Goal: Information Seeking & Learning: Learn about a topic

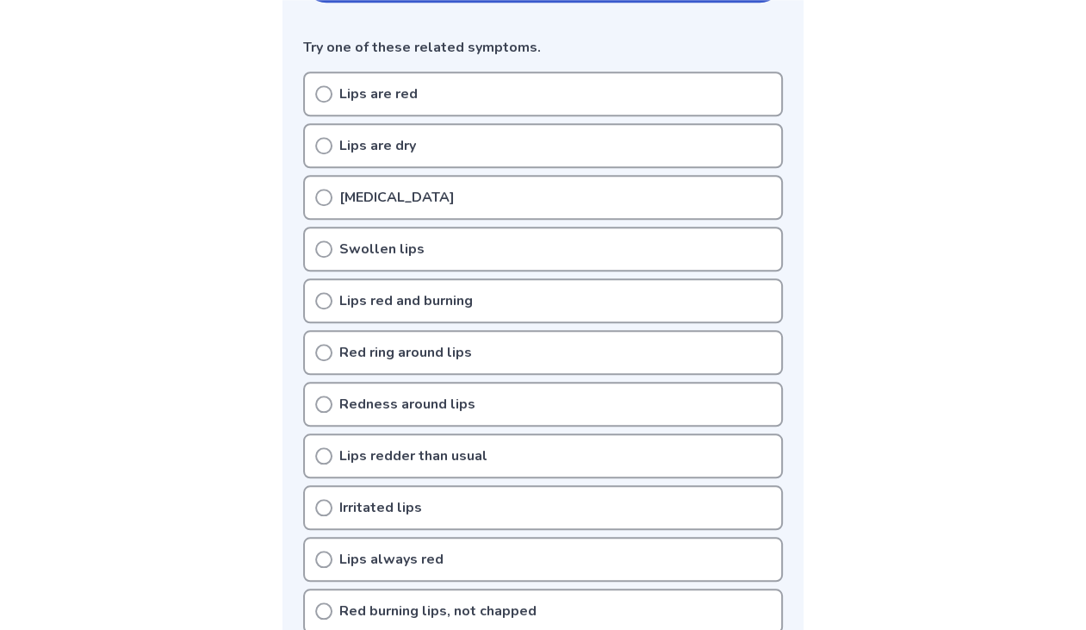
scroll to position [455, 0]
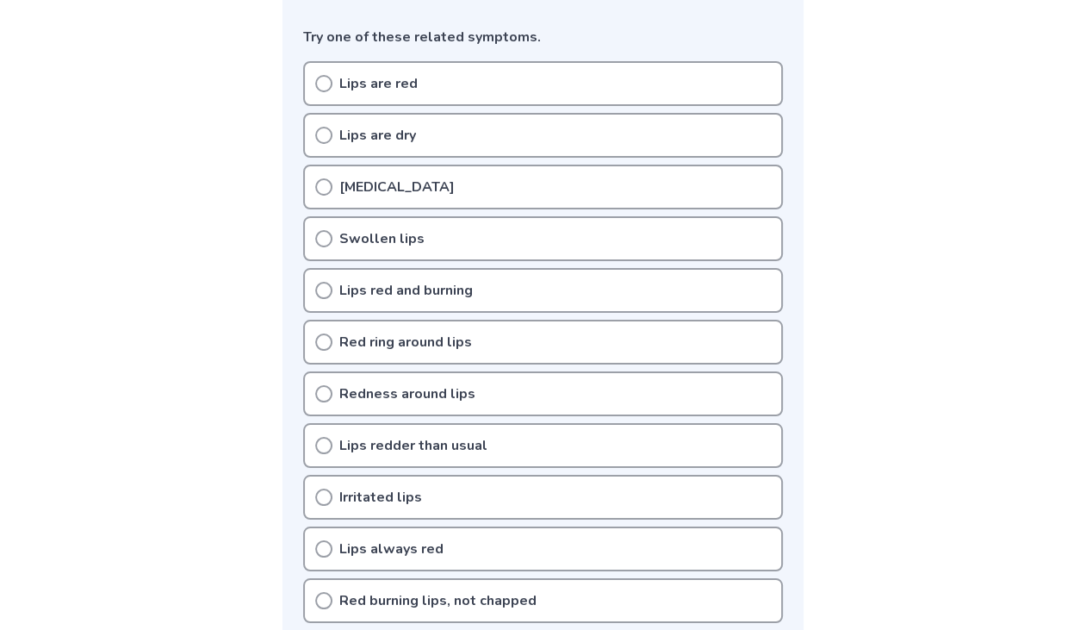
click at [322, 84] on icon at bounding box center [323, 83] width 17 height 17
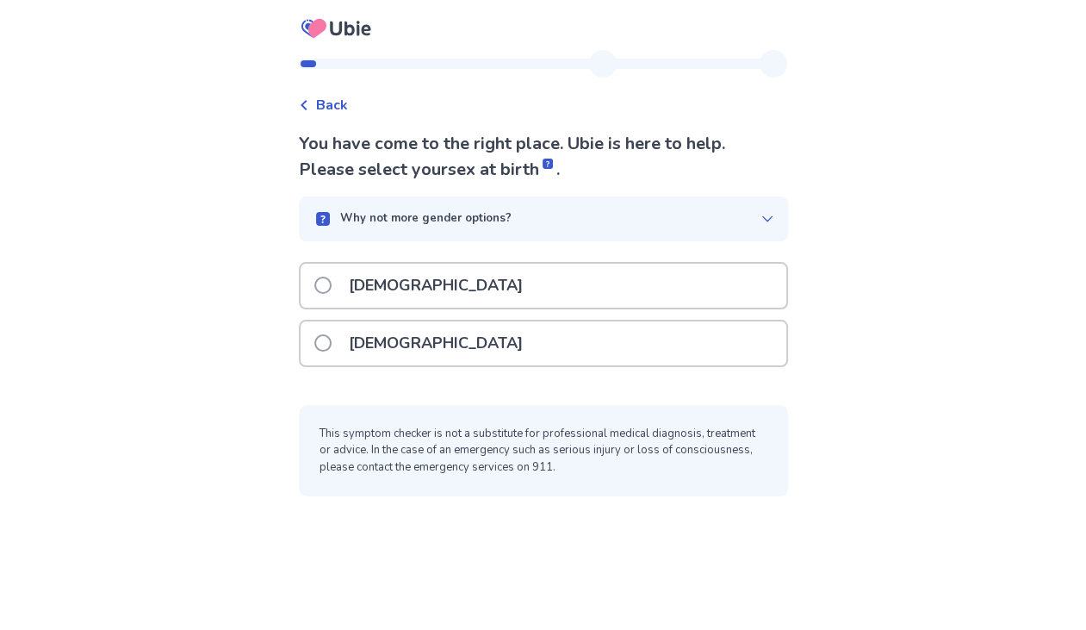
click at [332, 342] on span at bounding box center [322, 342] width 17 height 17
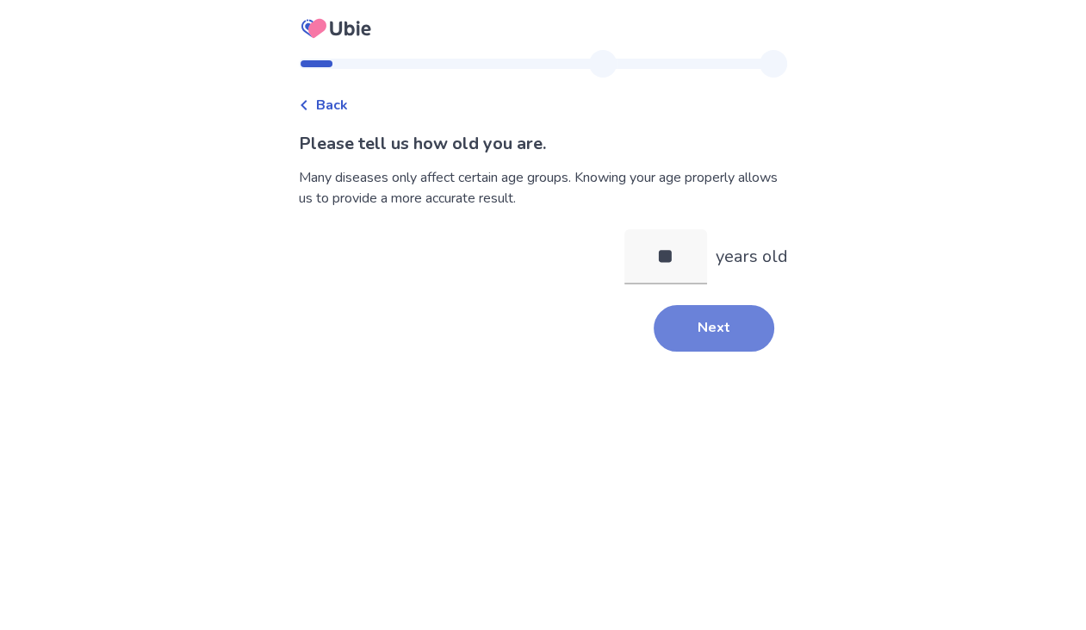
type input "**"
click at [735, 338] on button "Next" at bounding box center [714, 328] width 121 height 47
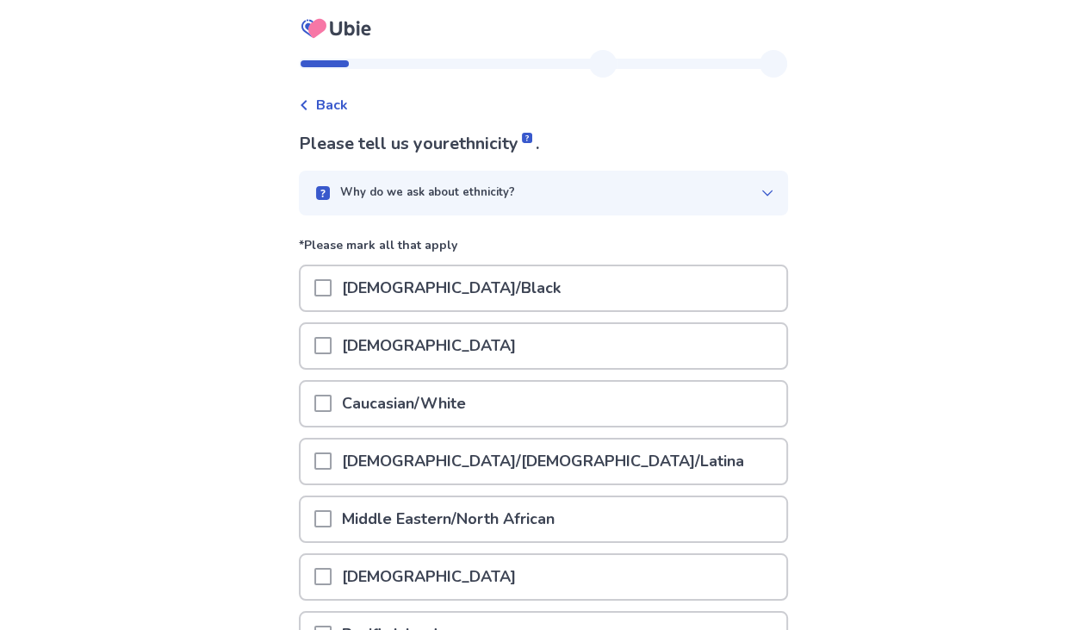
drag, startPoint x: 337, startPoint y: 405, endPoint x: 357, endPoint y: 405, distance: 20.7
click at [342, 407] on div "Caucasian/White" at bounding box center [544, 403] width 486 height 44
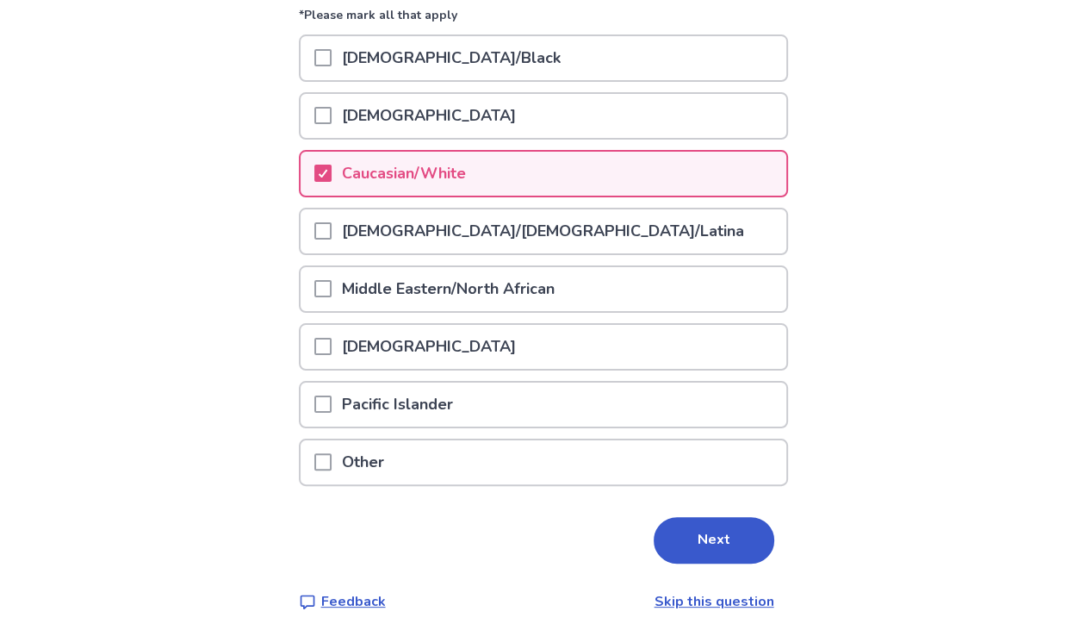
scroll to position [233, 0]
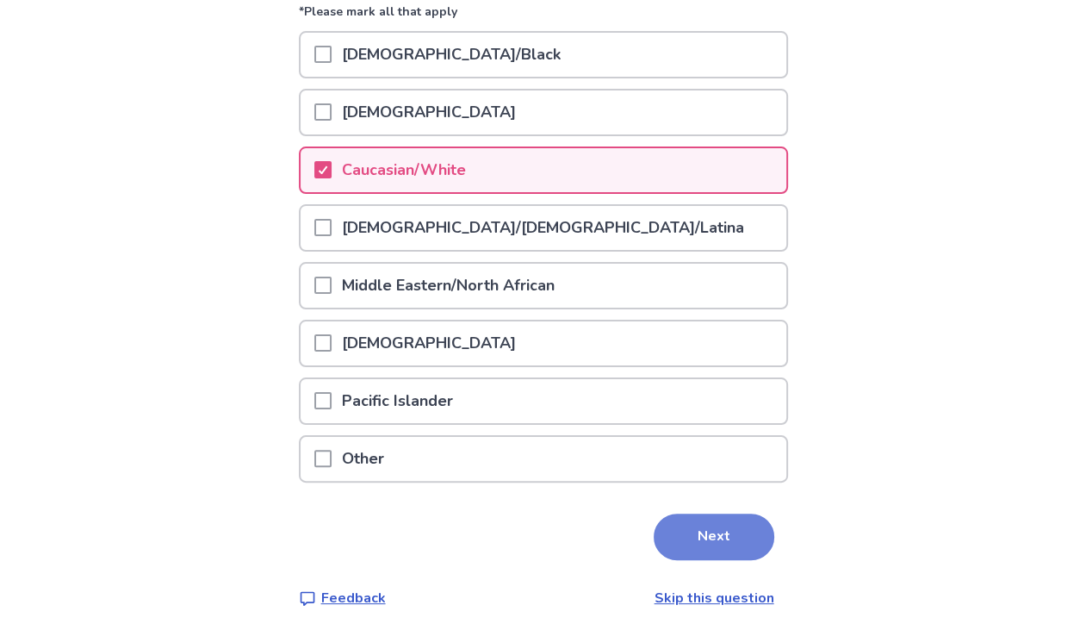
click at [723, 529] on button "Next" at bounding box center [714, 536] width 121 height 47
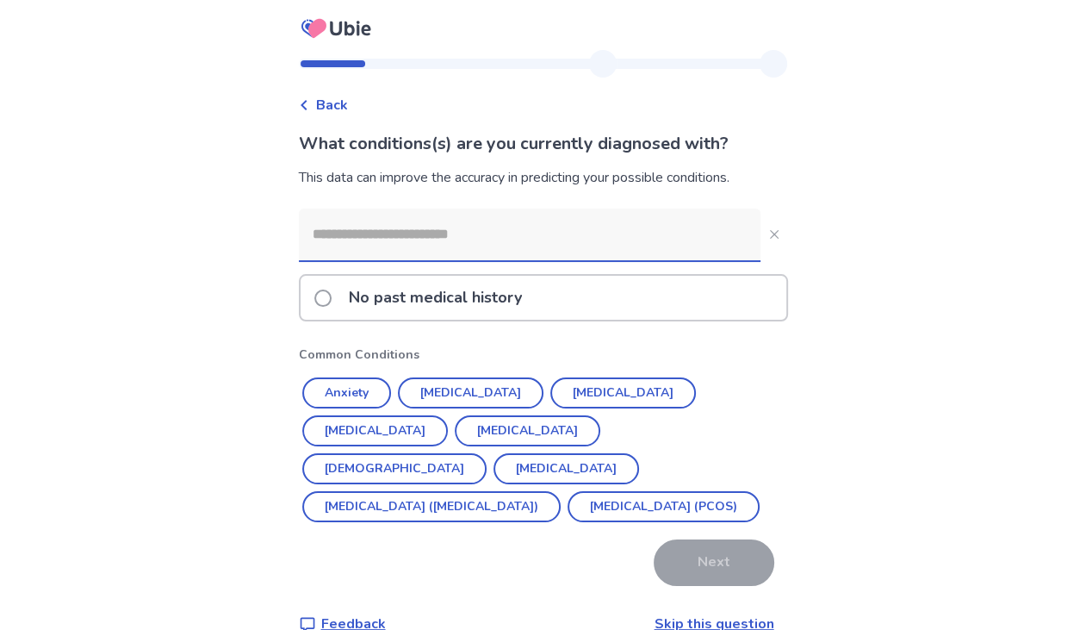
click at [332, 295] on span at bounding box center [322, 297] width 17 height 17
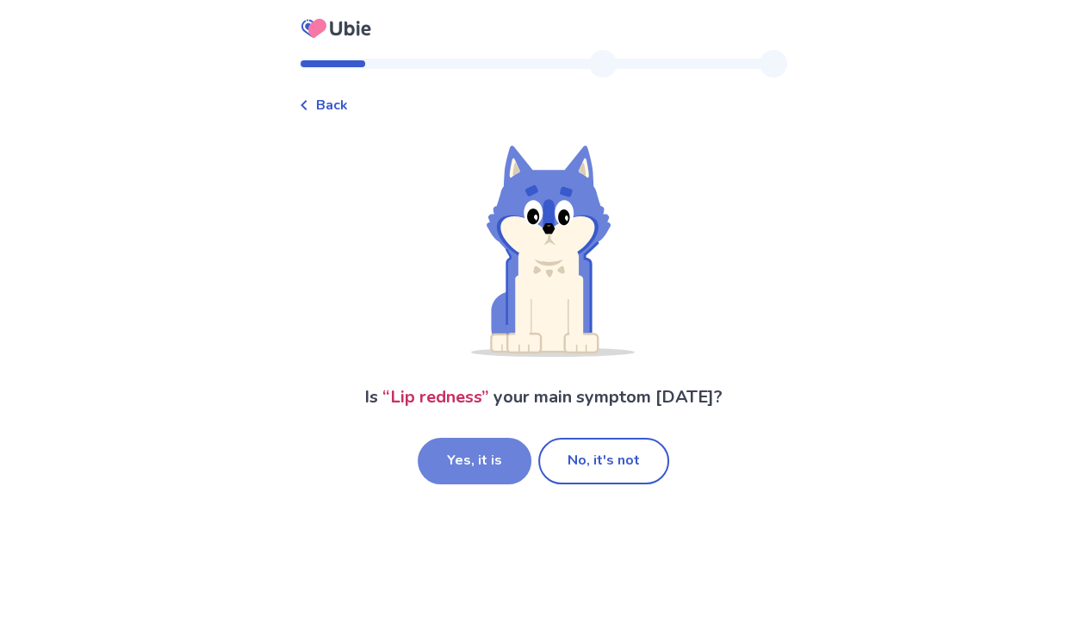
click at [505, 451] on button "Yes, it is" at bounding box center [475, 460] width 114 height 47
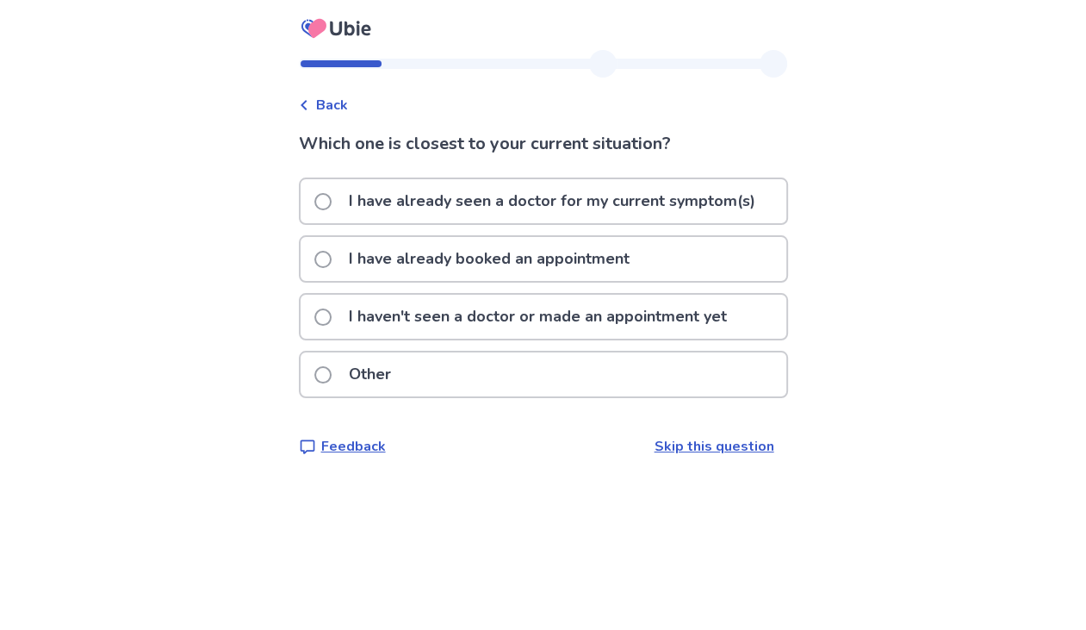
click at [332, 318] on span at bounding box center [322, 316] width 17 height 17
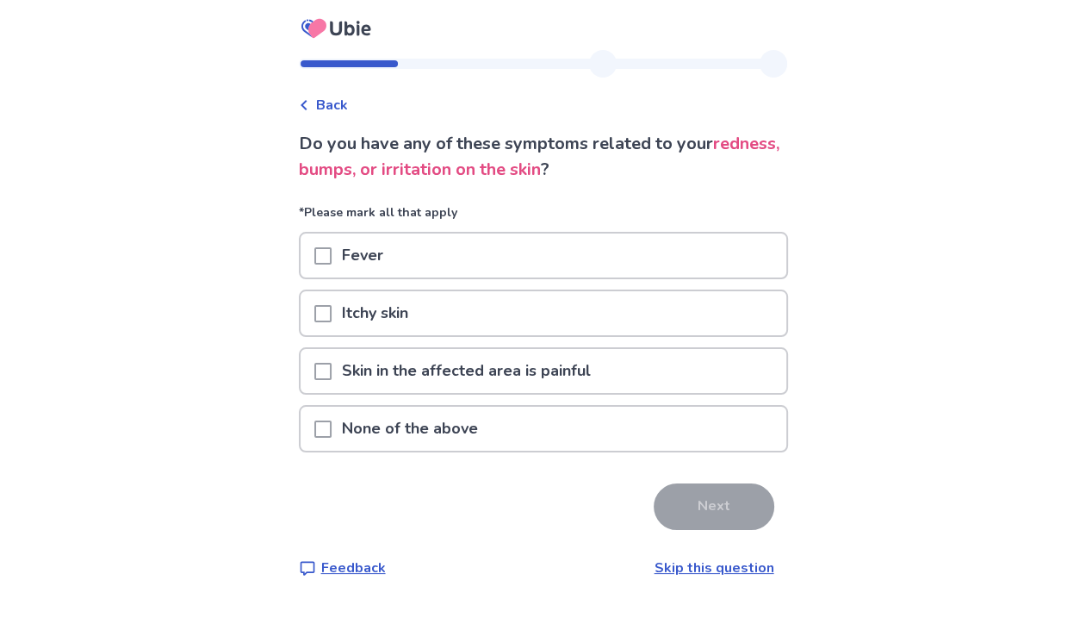
click at [332, 433] on span at bounding box center [322, 428] width 17 height 17
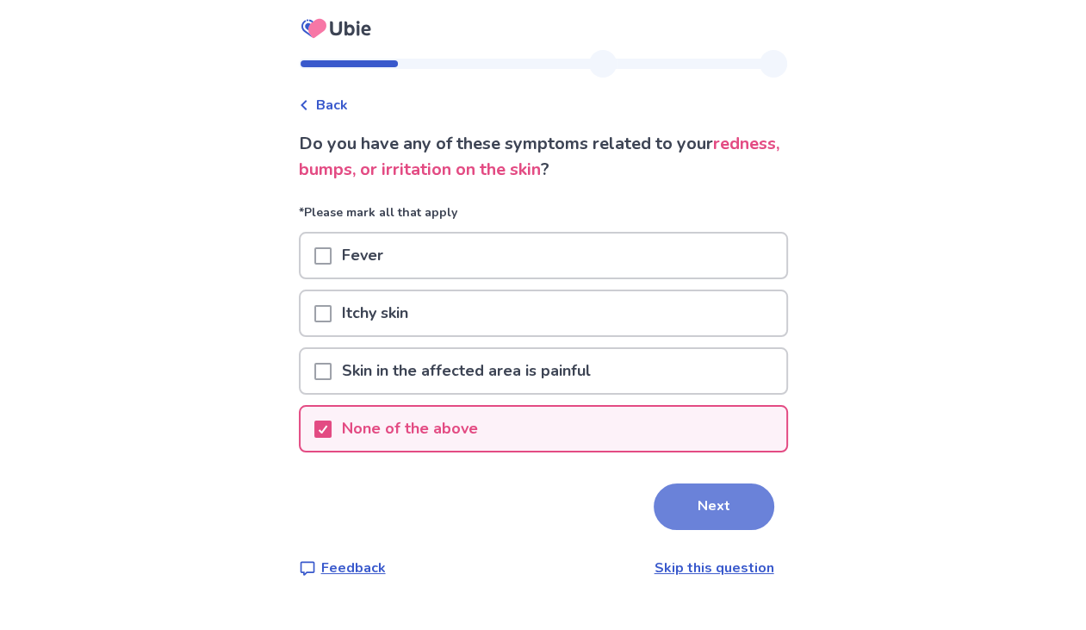
click at [755, 505] on button "Next" at bounding box center [714, 506] width 121 height 47
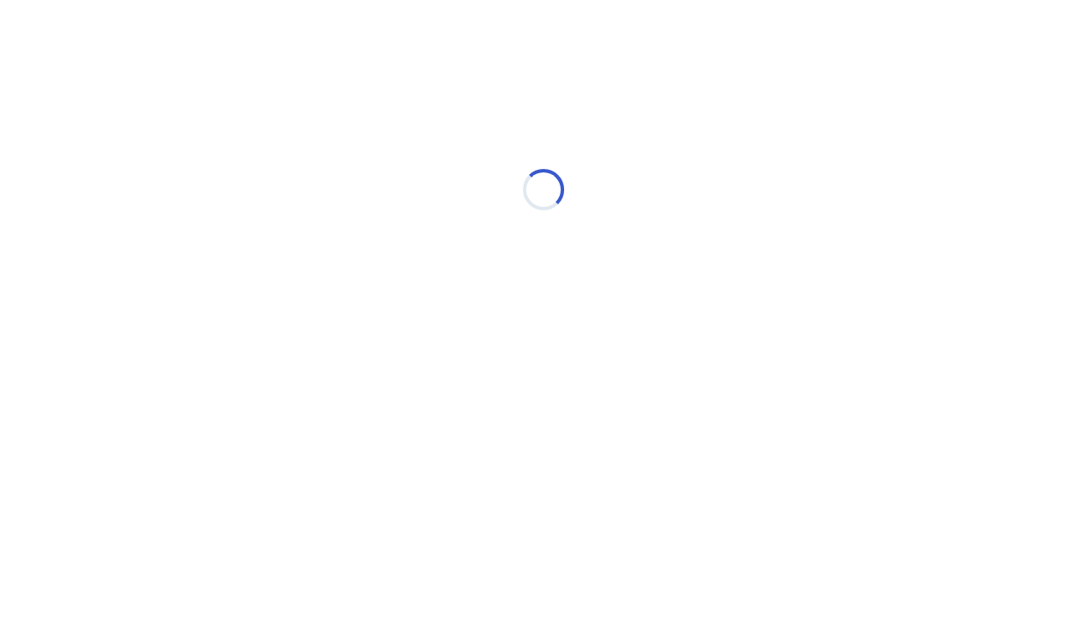
select select "*"
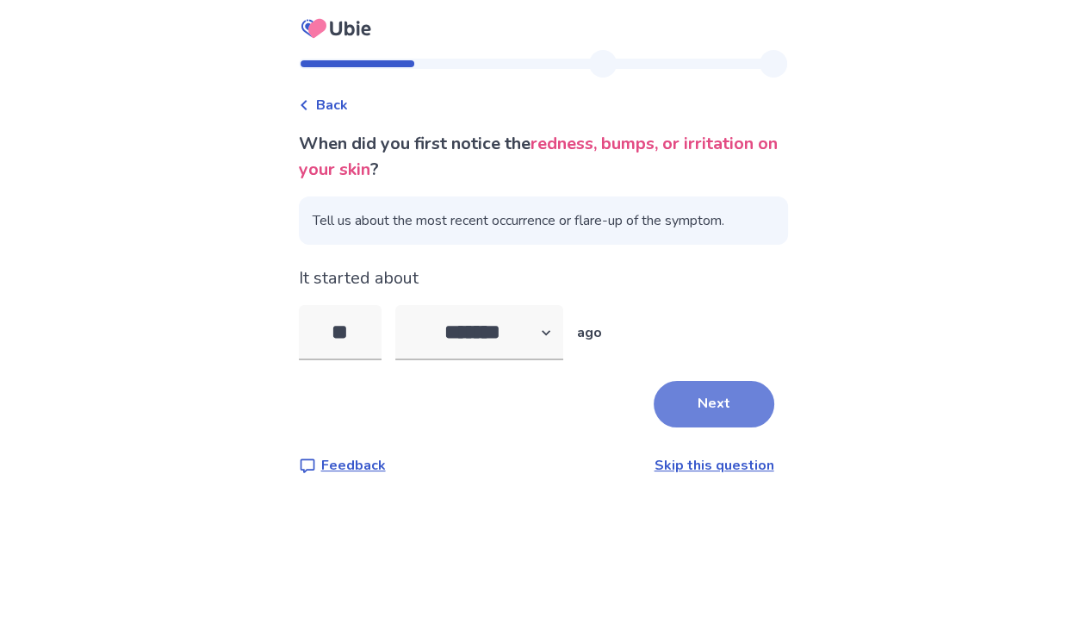
type input "**"
click at [708, 405] on button "Next" at bounding box center [714, 404] width 121 height 47
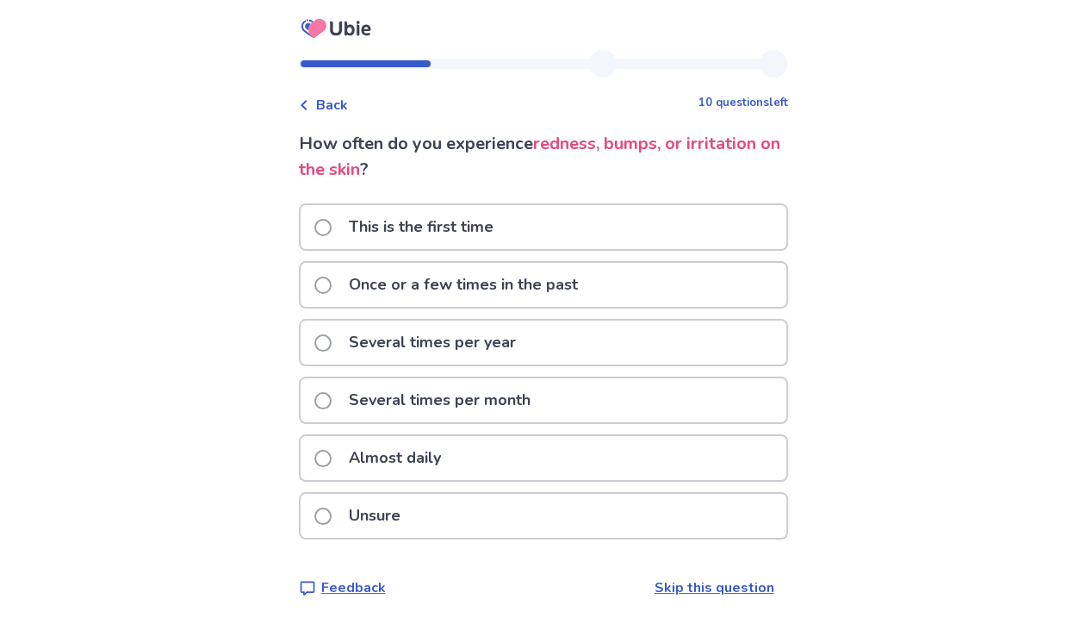
click at [332, 282] on span at bounding box center [322, 284] width 17 height 17
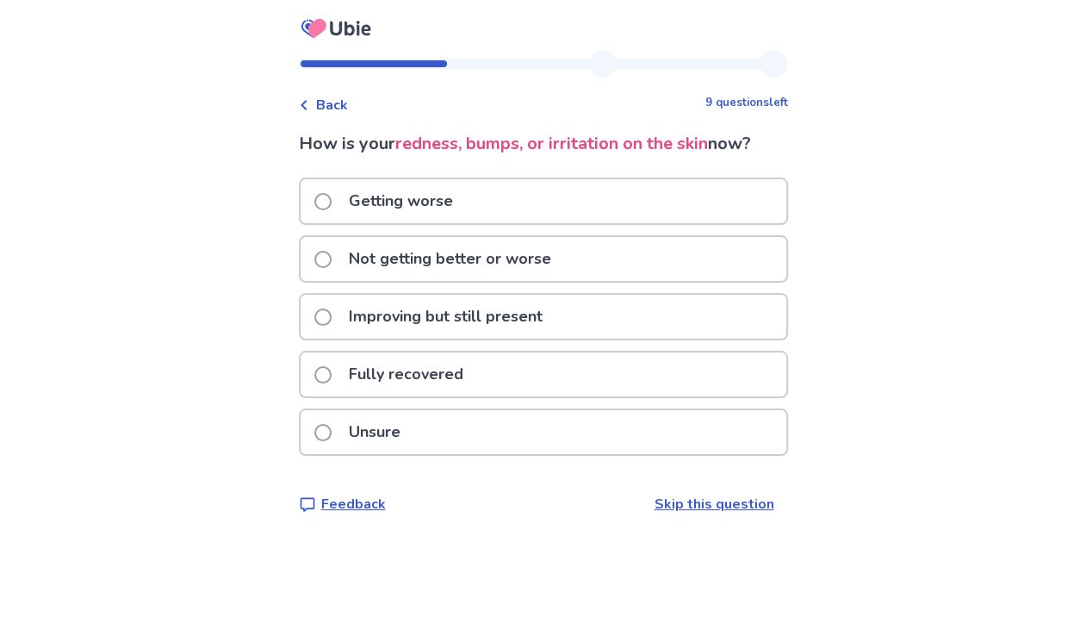
click at [344, 313] on label "Improving but still present" at bounding box center [433, 317] width 239 height 44
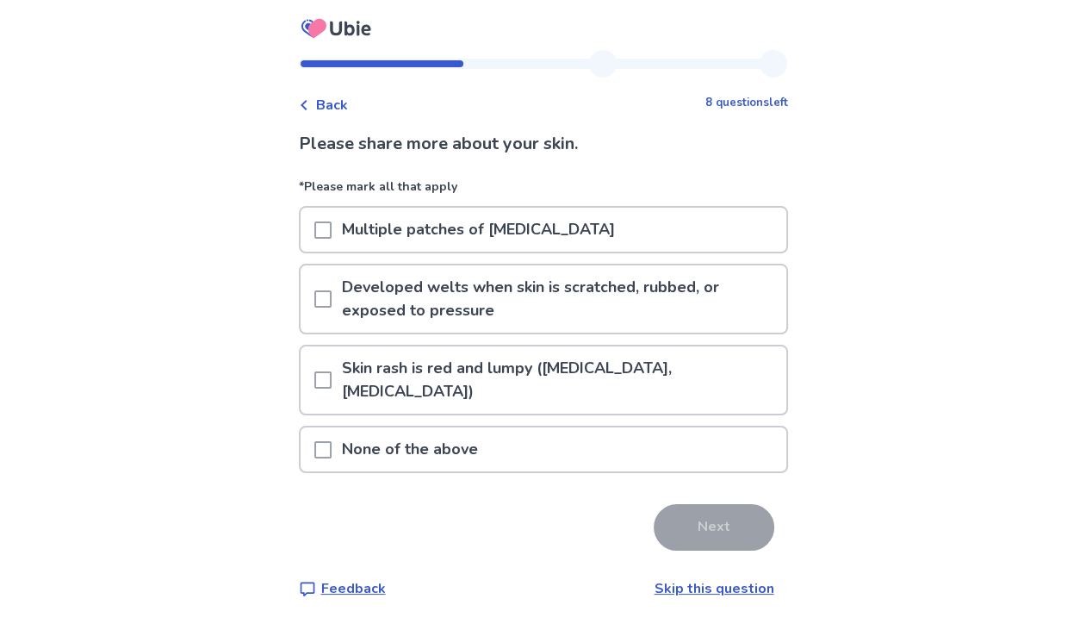
click at [344, 427] on p "None of the above" at bounding box center [410, 449] width 157 height 44
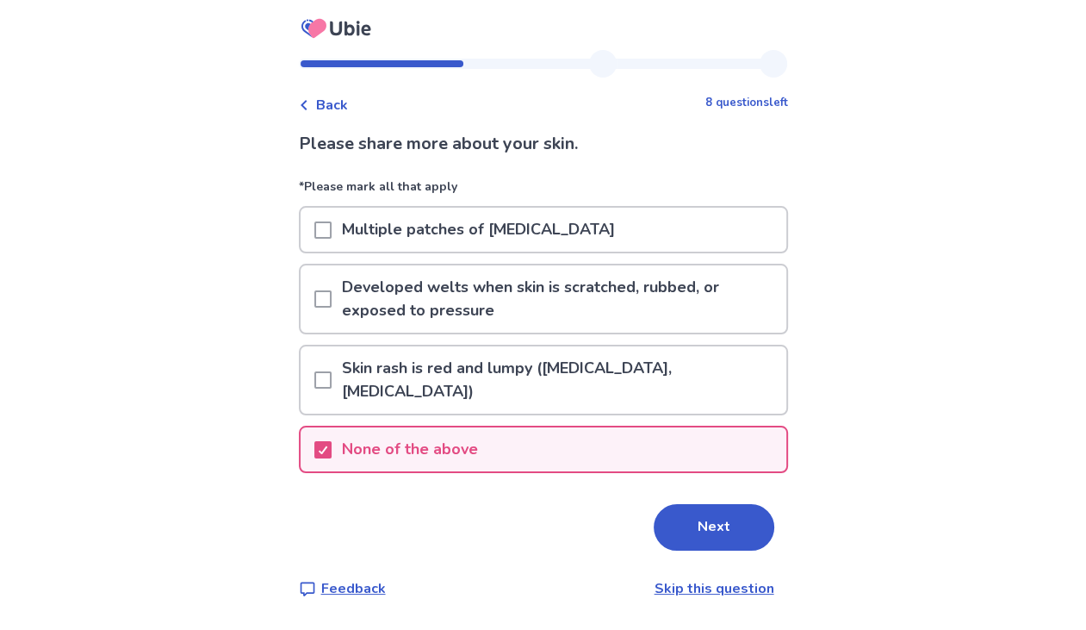
click at [698, 504] on button "Next" at bounding box center [714, 527] width 121 height 47
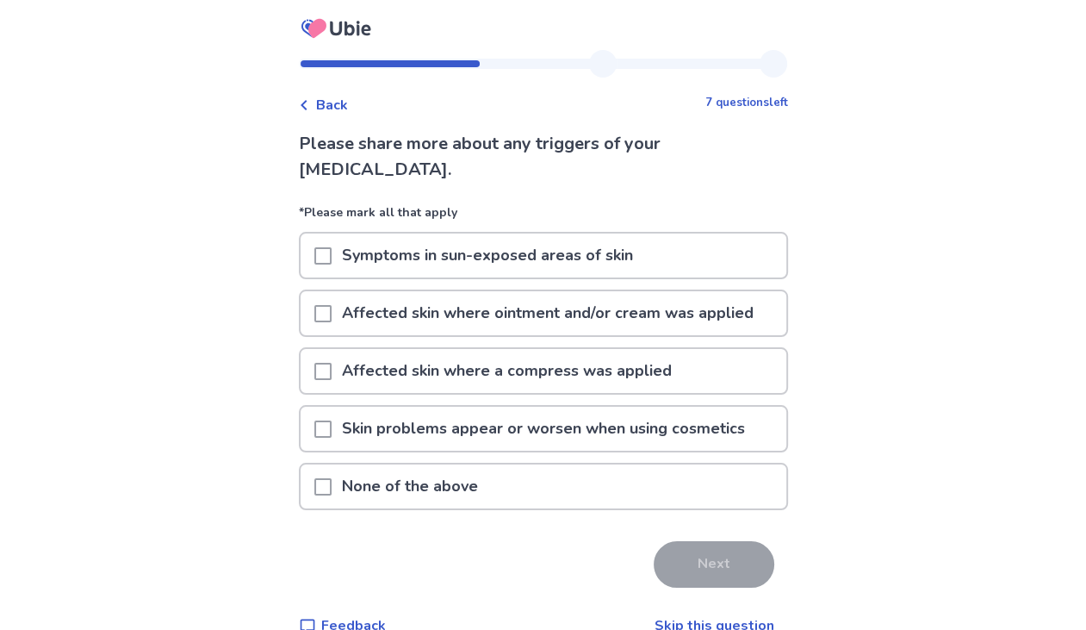
click at [326, 478] on span at bounding box center [322, 486] width 17 height 17
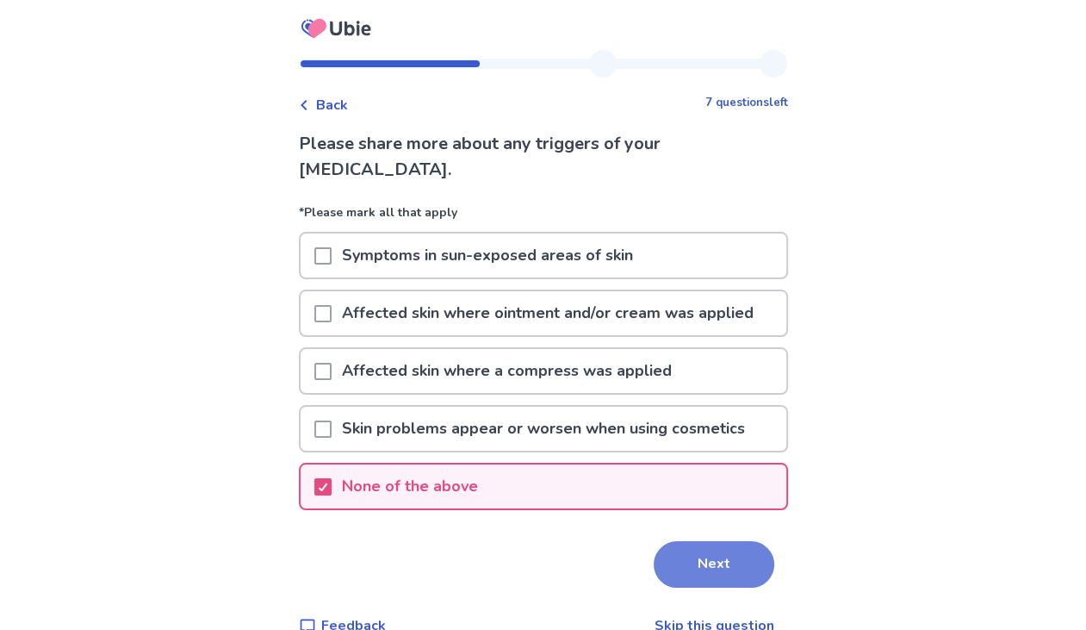
click at [715, 553] on button "Next" at bounding box center [714, 564] width 121 height 47
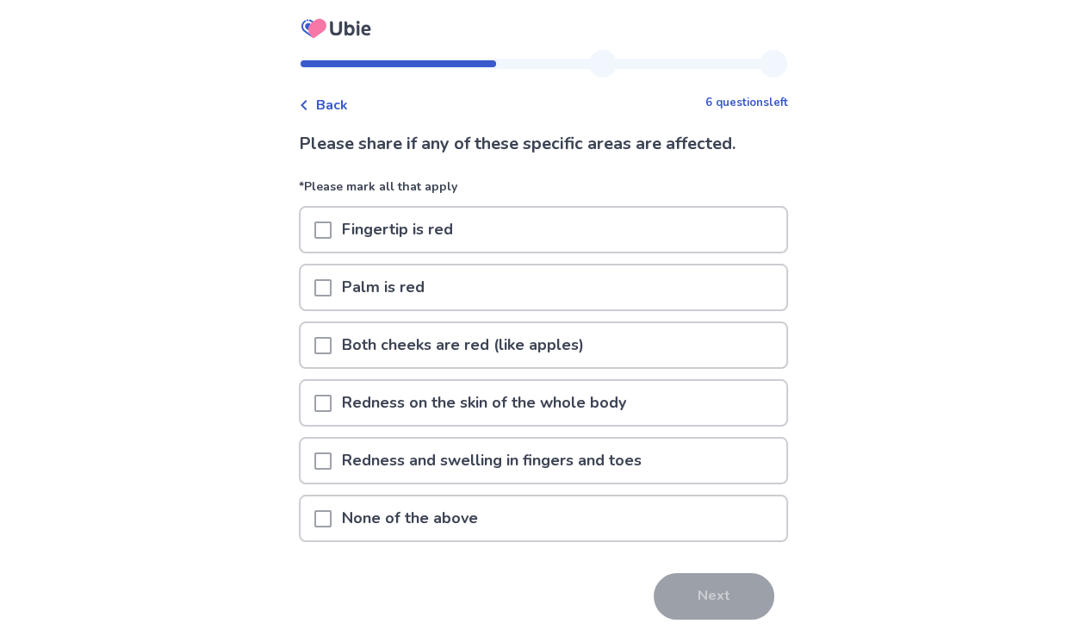
click at [329, 511] on span at bounding box center [322, 518] width 17 height 17
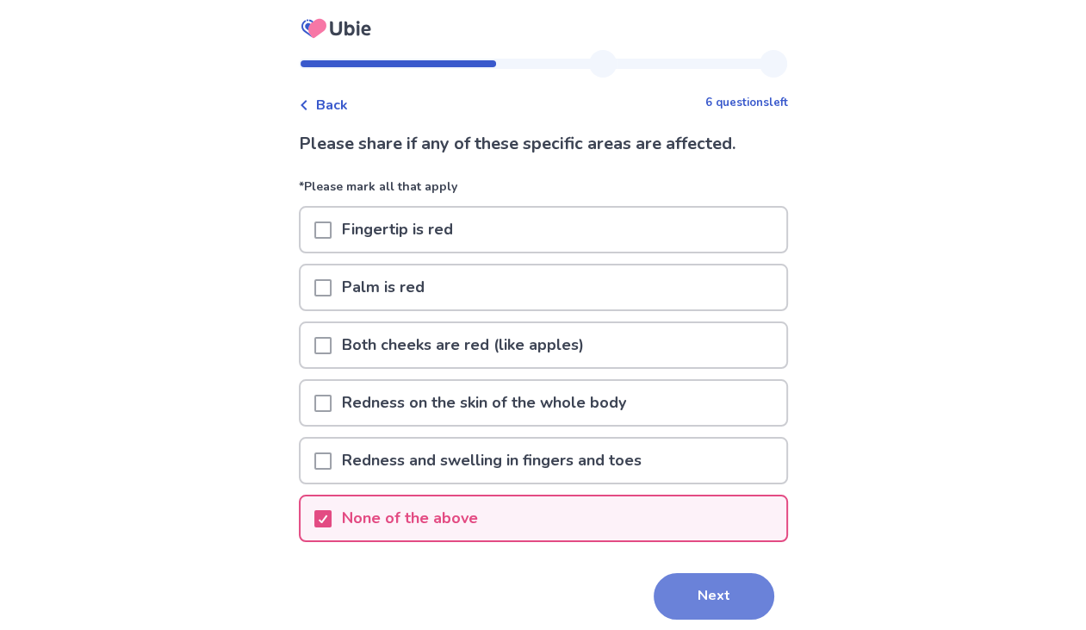
click at [725, 604] on button "Next" at bounding box center [714, 596] width 121 height 47
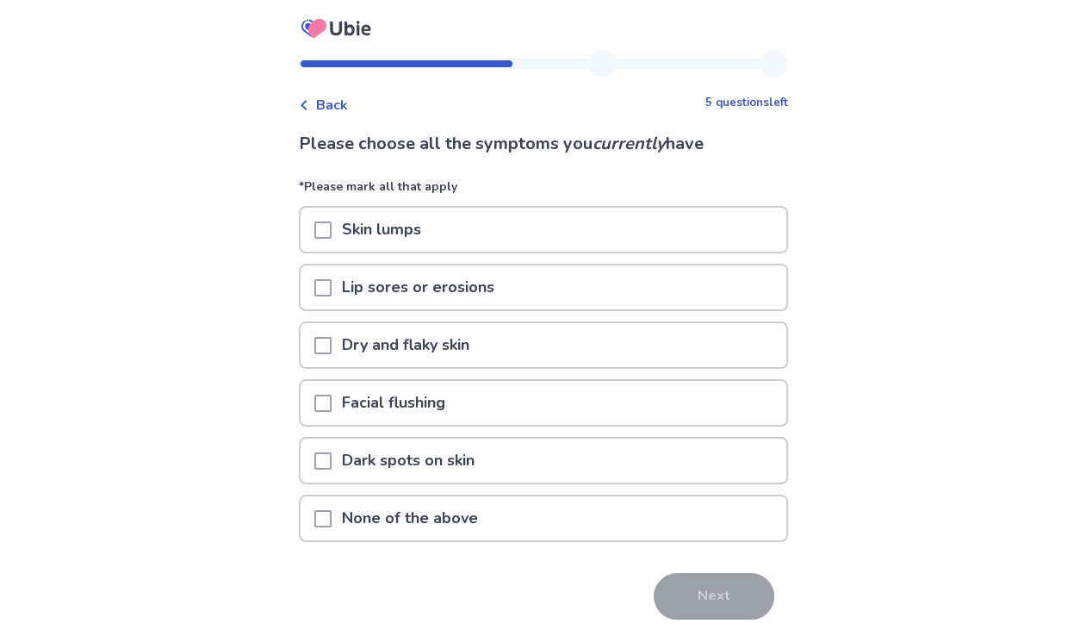
click at [332, 515] on span at bounding box center [322, 518] width 17 height 17
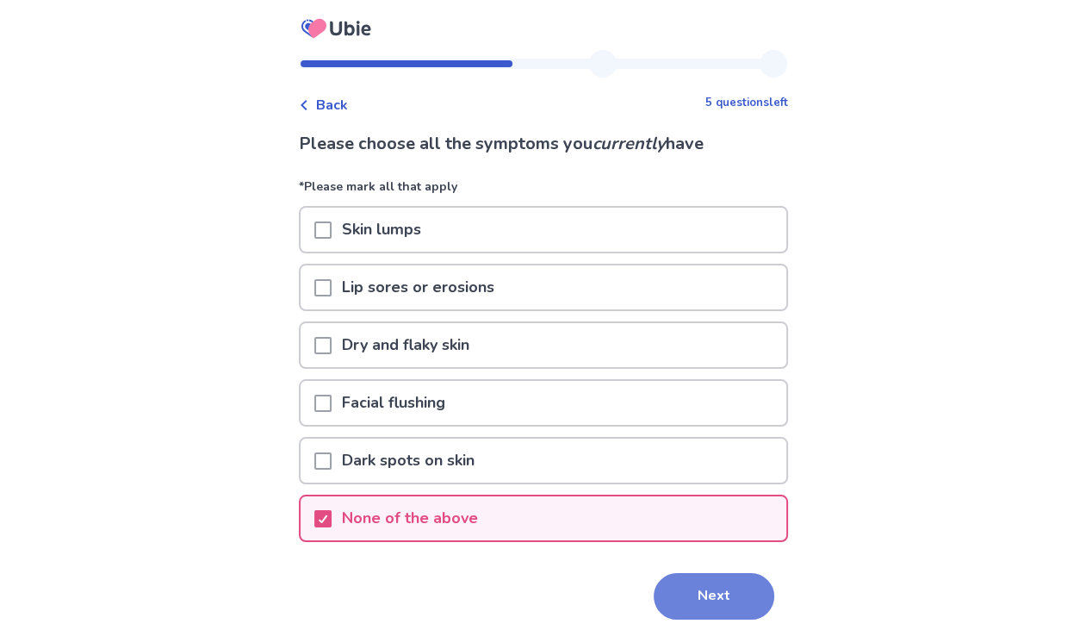
click at [698, 605] on button "Next" at bounding box center [714, 596] width 121 height 47
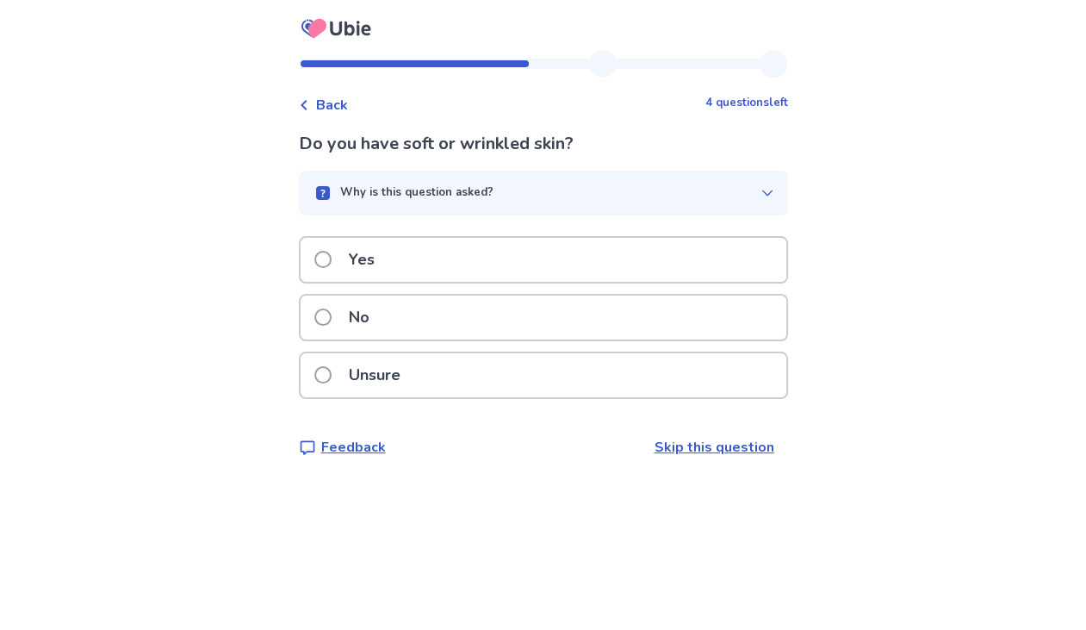
click at [332, 319] on span at bounding box center [322, 316] width 17 height 17
click at [332, 314] on span at bounding box center [322, 316] width 17 height 17
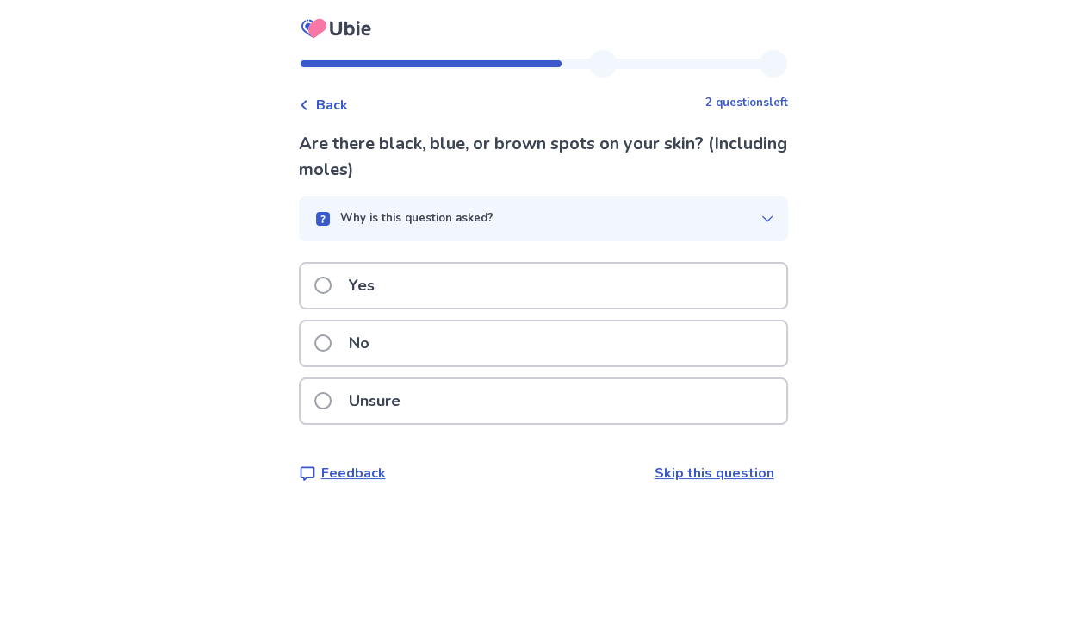
click at [326, 334] on label "No" at bounding box center [346, 343] width 65 height 44
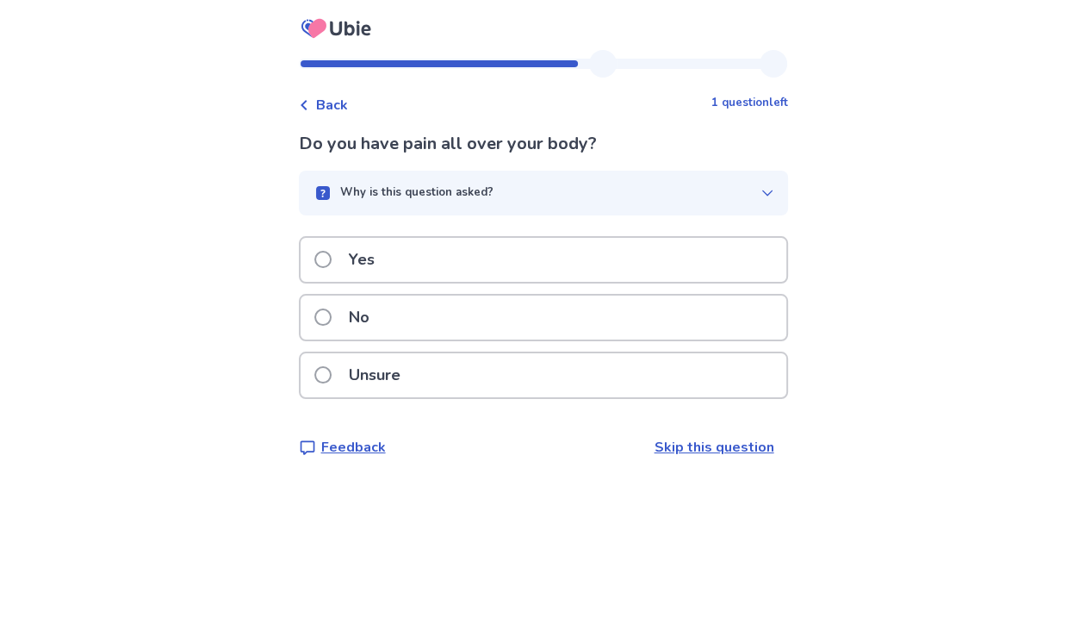
click at [332, 323] on span at bounding box center [322, 316] width 17 height 17
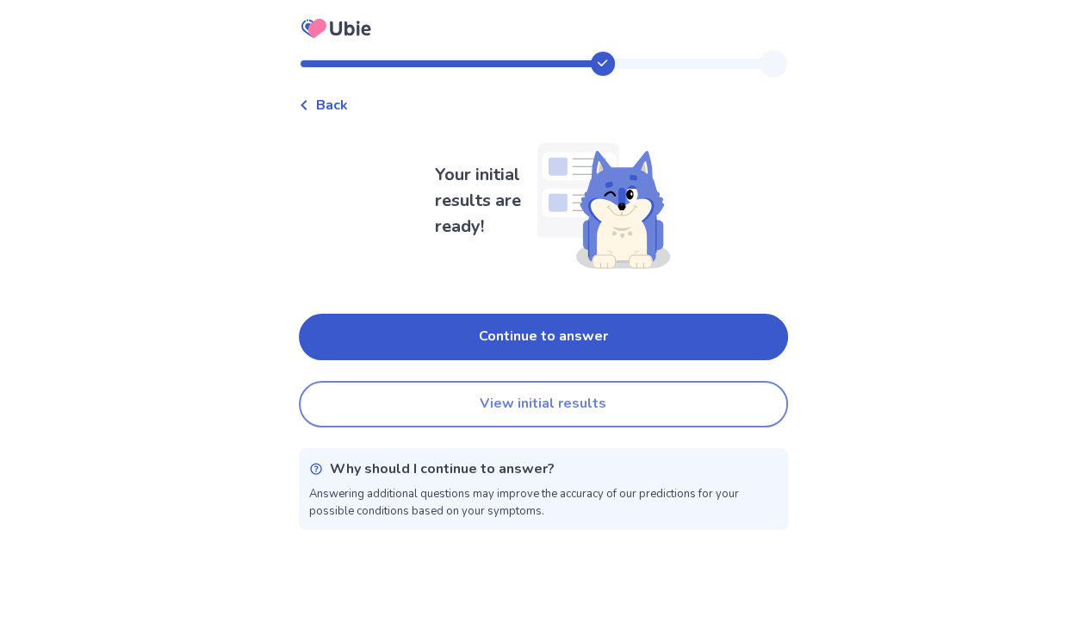
click at [499, 399] on button "View initial results" at bounding box center [543, 404] width 489 height 47
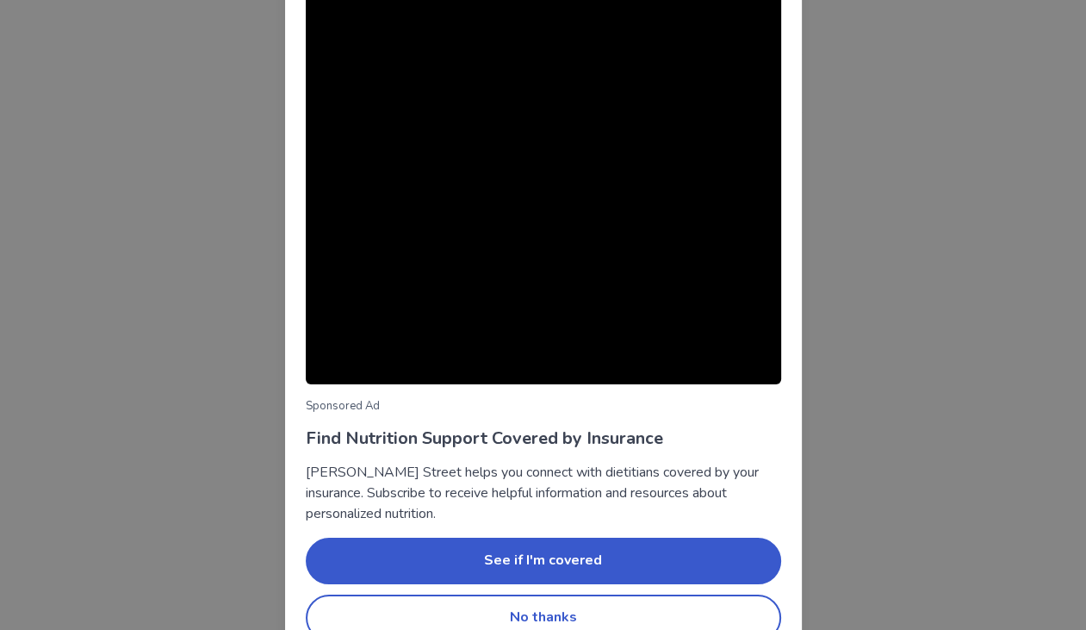
scroll to position [86, 0]
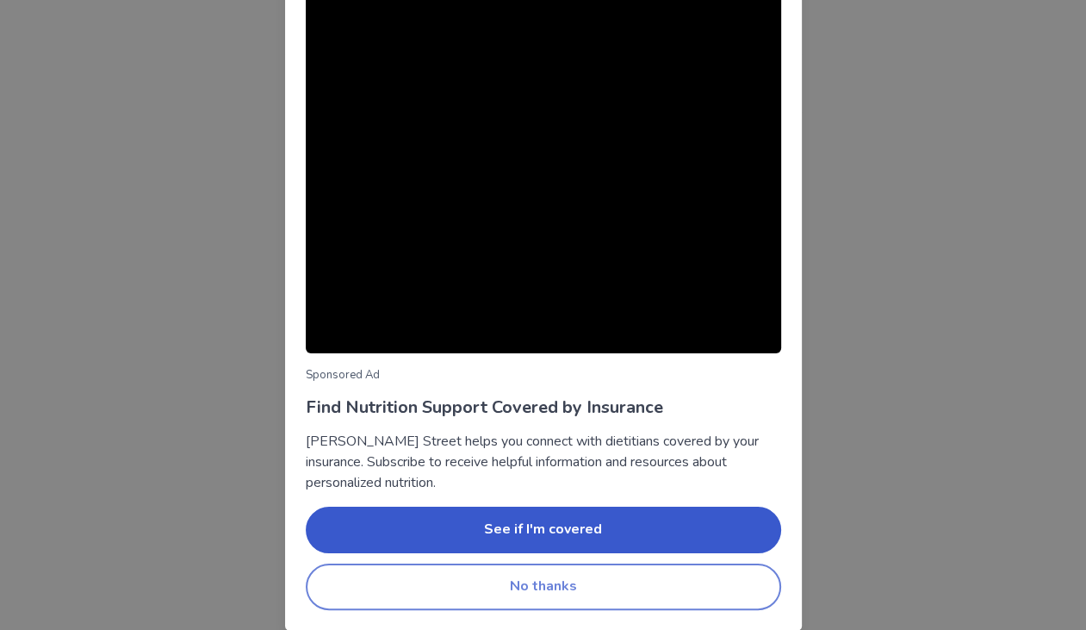
click at [545, 594] on button "No thanks" at bounding box center [543, 586] width 475 height 47
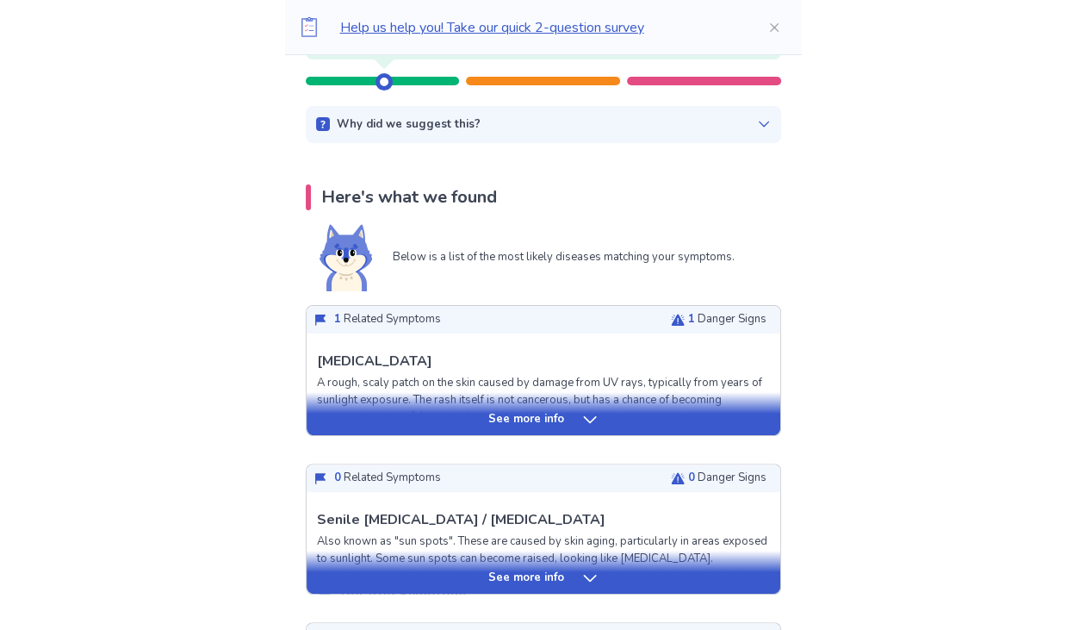
scroll to position [272, 0]
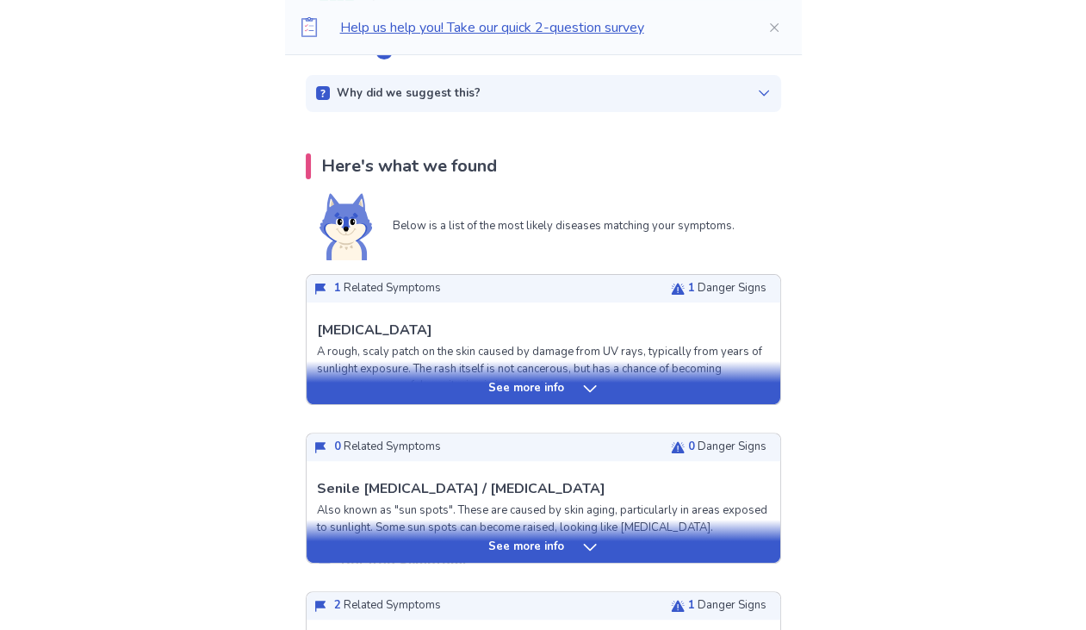
click at [512, 391] on p "See more info" at bounding box center [526, 388] width 76 height 17
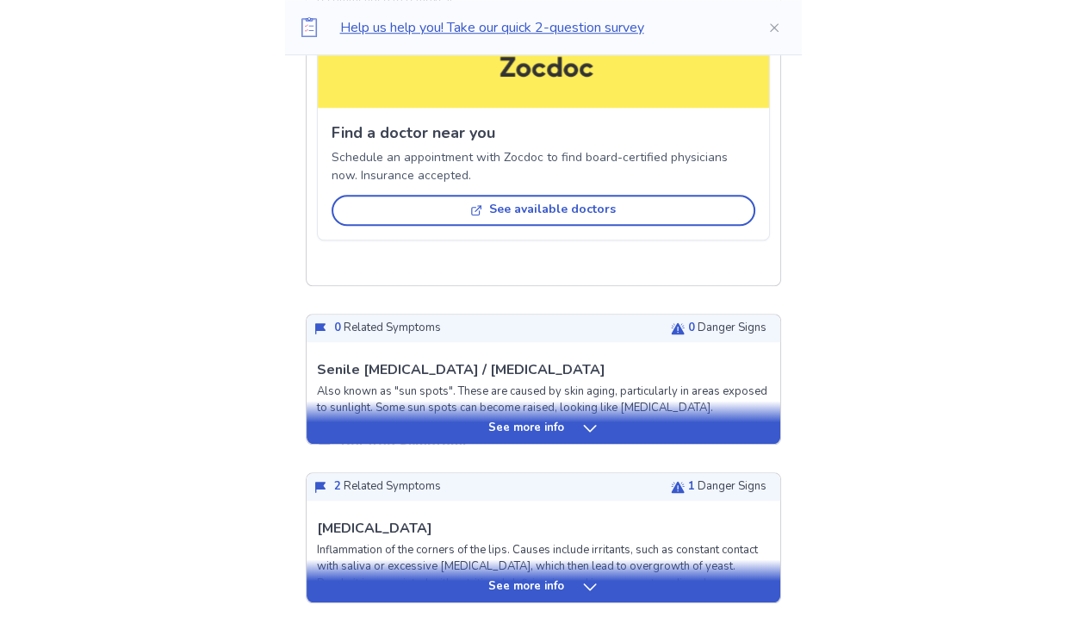
scroll to position [1273, 0]
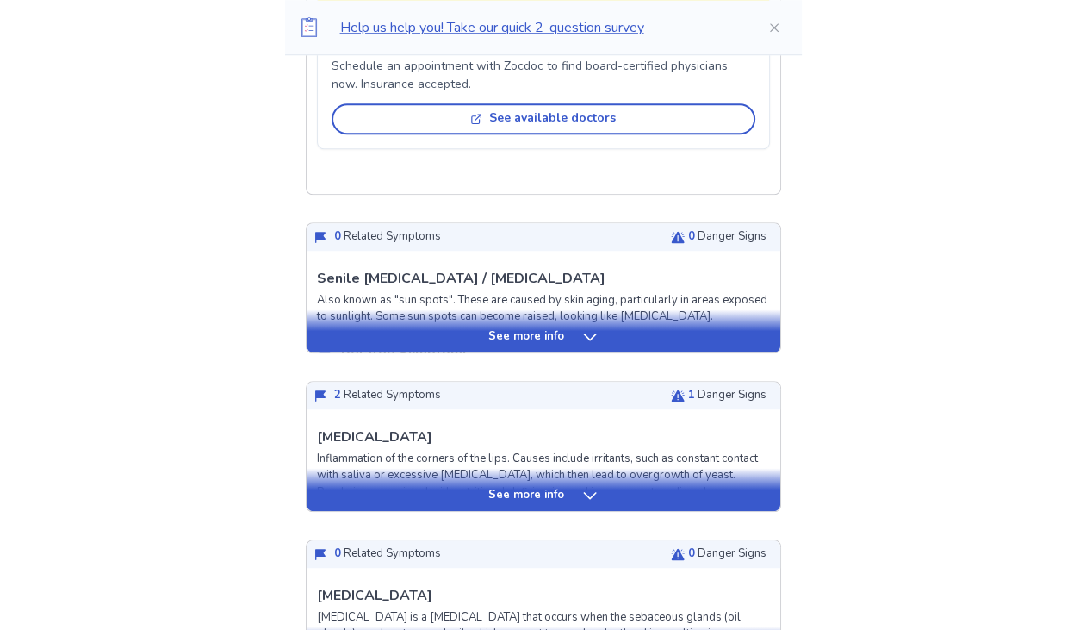
click at [537, 487] on p "See more info" at bounding box center [526, 495] width 76 height 17
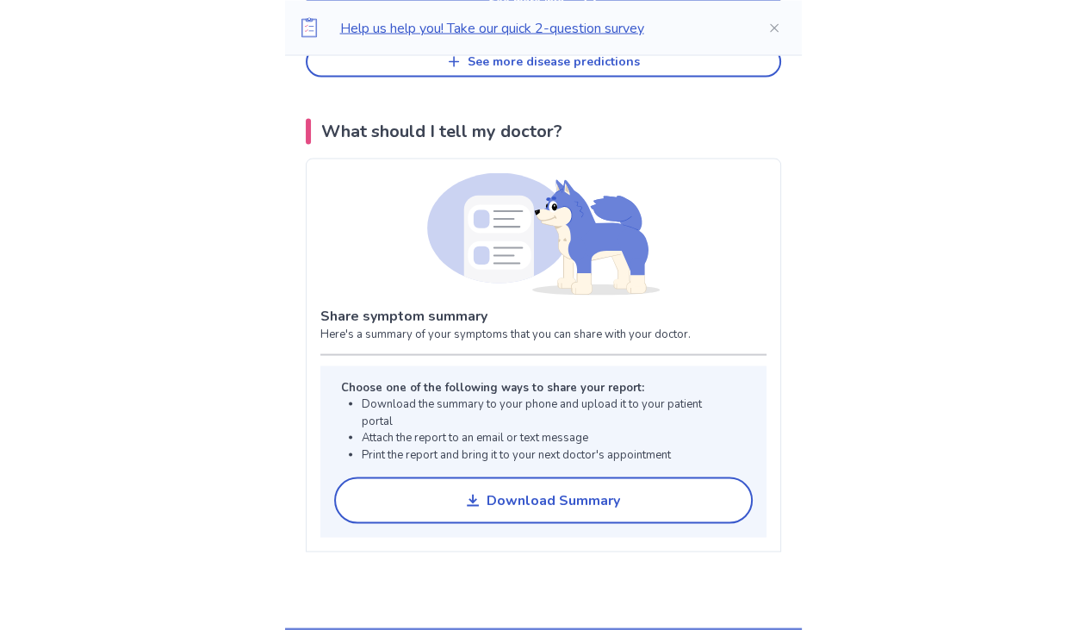
scroll to position [2819, 0]
